Goal: Information Seeking & Learning: Find specific fact

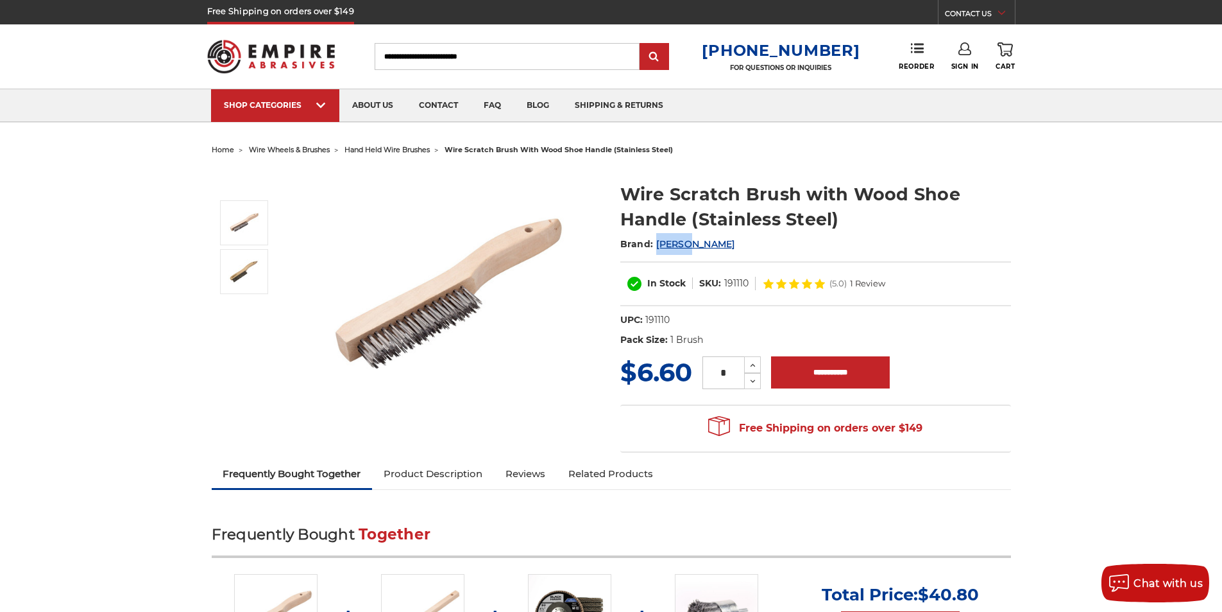
drag, startPoint x: 710, startPoint y: 246, endPoint x: 656, endPoint y: 246, distance: 53.9
click at [656, 246] on h2 "Brand: [PERSON_NAME]" at bounding box center [816, 244] width 391 height 22
copy span "[PERSON_NAME]"
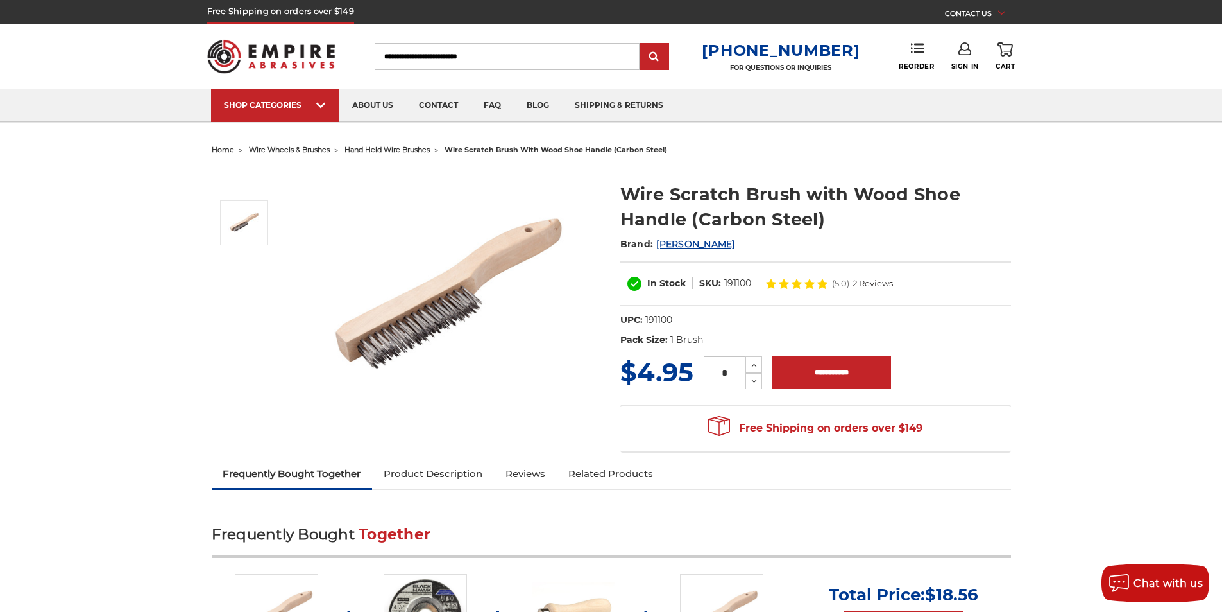
click at [472, 60] on input "Search" at bounding box center [507, 56] width 265 height 27
type input "******"
click at [642, 44] on input "submit" at bounding box center [655, 57] width 26 height 26
